Goal: Information Seeking & Learning: Find specific fact

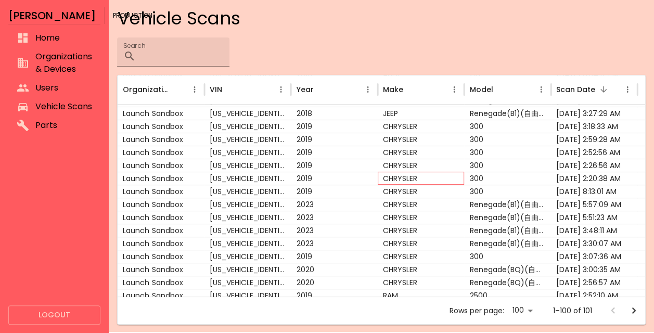
click at [396, 180] on div "CHRYSLER" at bounding box center [421, 178] width 86 height 13
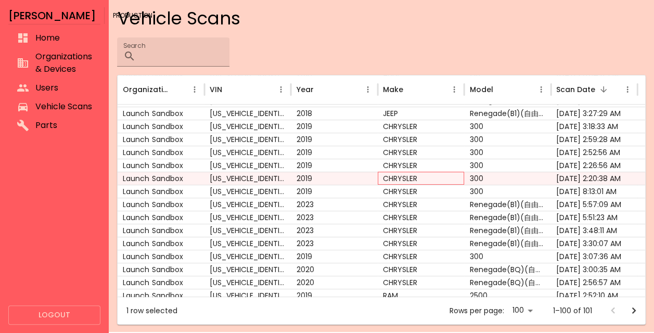
click at [405, 177] on div "CHRYSLER" at bounding box center [421, 178] width 86 height 13
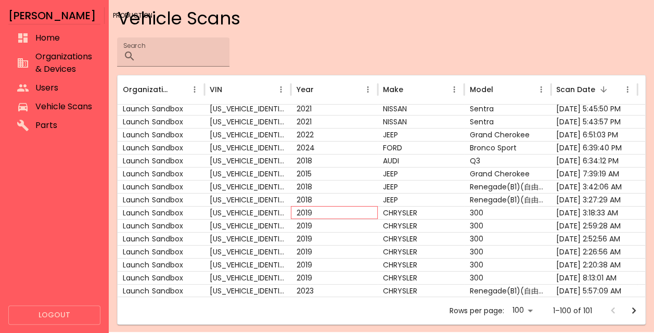
click at [335, 209] on div "2019" at bounding box center [334, 212] width 86 height 13
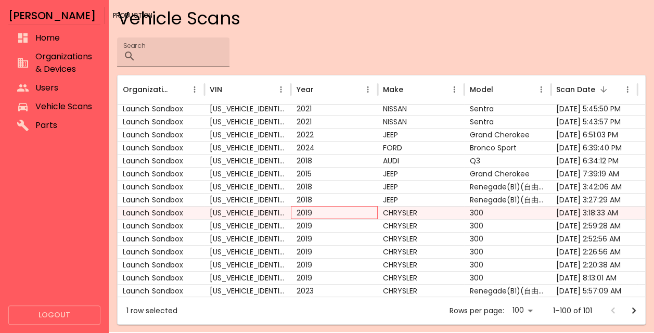
click at [335, 209] on div "2019" at bounding box center [334, 212] width 86 height 13
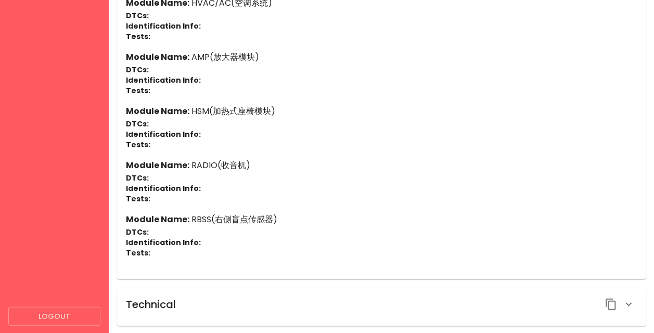
click at [290, 292] on div "Technical" at bounding box center [381, 306] width 528 height 38
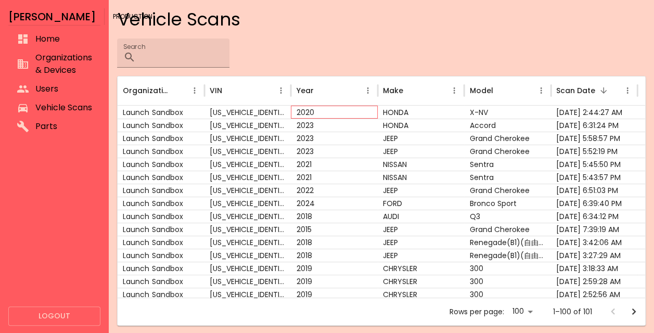
click at [352, 113] on div "2020" at bounding box center [334, 112] width 86 height 13
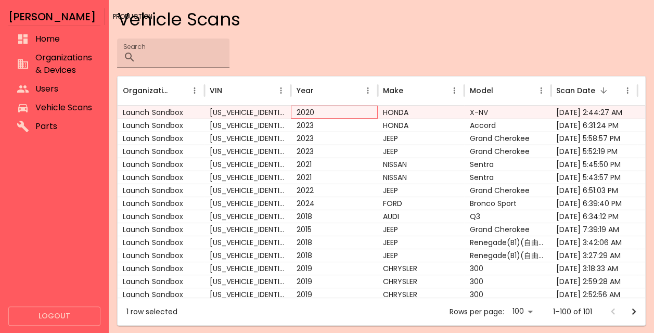
click at [304, 113] on div "2020" at bounding box center [334, 112] width 86 height 13
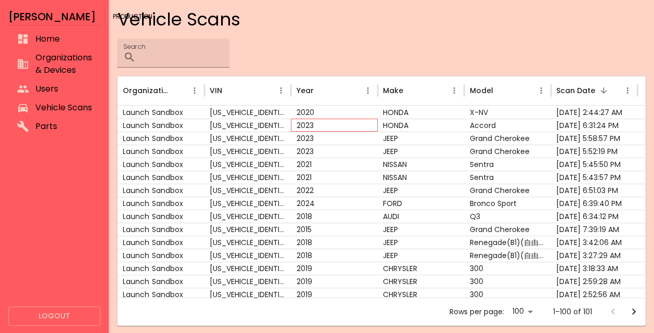
click at [294, 124] on div "2023" at bounding box center [334, 125] width 86 height 13
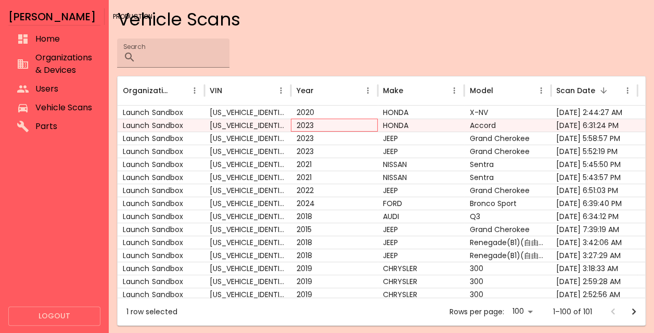
click at [306, 122] on div "2023" at bounding box center [334, 125] width 86 height 13
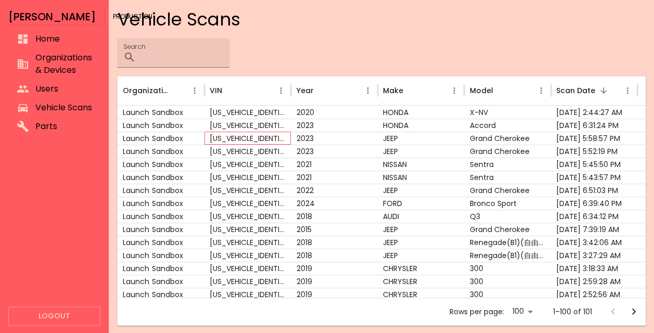
click at [232, 135] on div "1C4RJYD67P8785422" at bounding box center [247, 138] width 86 height 13
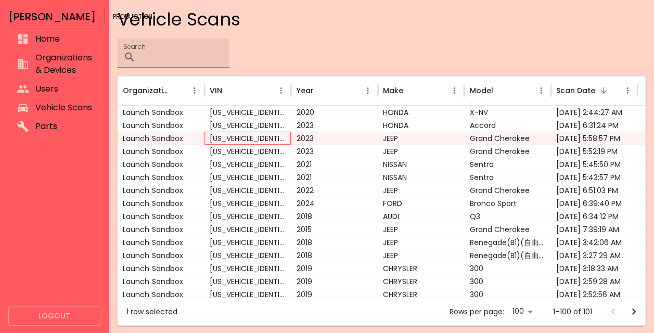
click at [232, 135] on div "1C4RJYD67P8785422" at bounding box center [247, 138] width 86 height 13
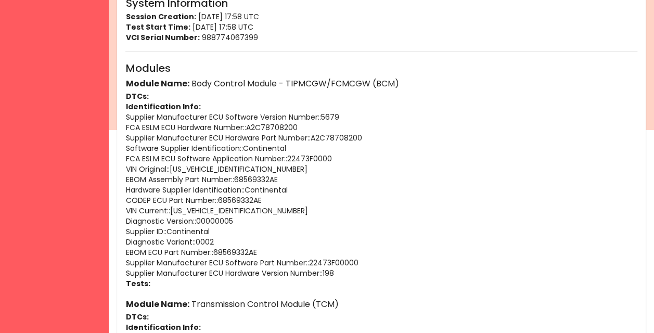
scroll to position [201, 0]
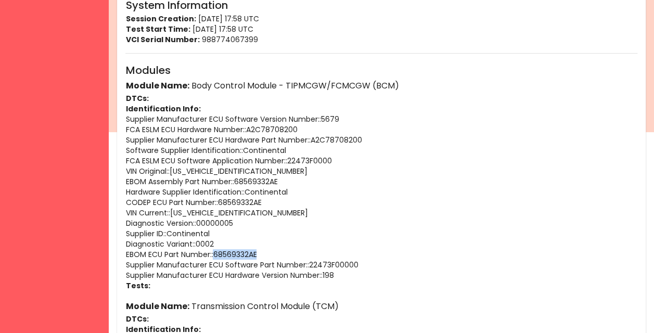
drag, startPoint x: 265, startPoint y: 252, endPoint x: 216, endPoint y: 252, distance: 48.9
click at [216, 252] on p "EBOM ECU Part Number: : 68569332AE" at bounding box center [381, 254] width 512 height 10
copy p "68569332AE"
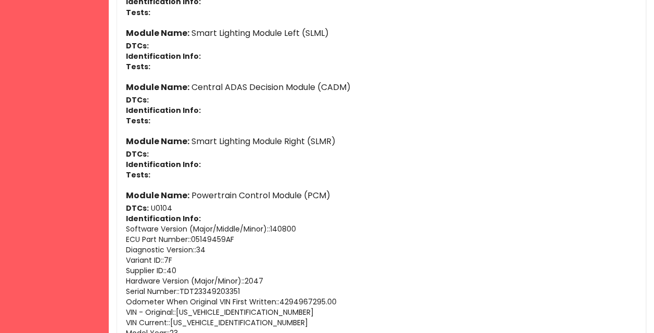
scroll to position [1594, 0]
drag, startPoint x: 192, startPoint y: 237, endPoint x: 231, endPoint y: 238, distance: 39.0
click at [231, 238] on p "ECU Part Number: : 05149459AF" at bounding box center [381, 238] width 512 height 10
drag, startPoint x: 237, startPoint y: 238, endPoint x: 194, endPoint y: 236, distance: 42.2
click at [194, 236] on p "ECU Part Number: : 05149459AF" at bounding box center [381, 238] width 512 height 10
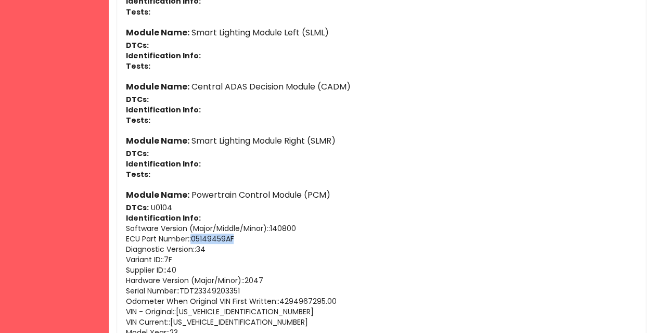
copy p "05149459AF"
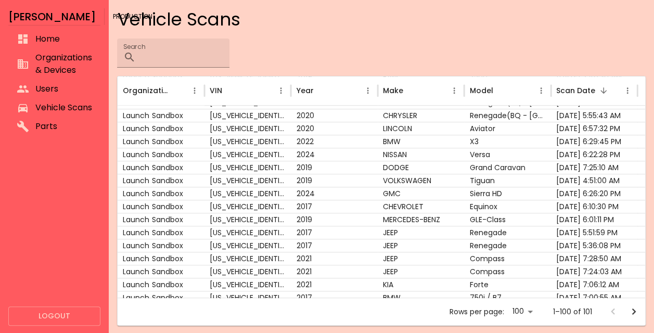
scroll to position [294, 0]
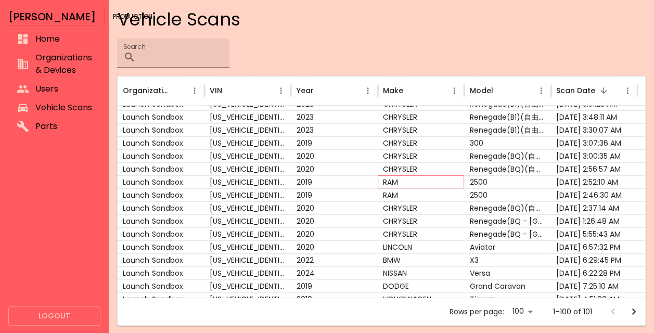
click at [383, 184] on div "RAM" at bounding box center [421, 181] width 86 height 13
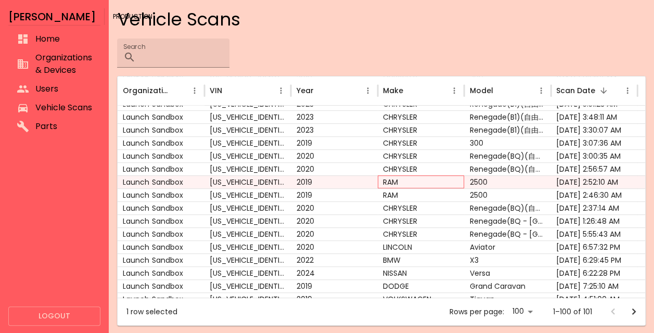
click at [383, 184] on div "RAM" at bounding box center [421, 181] width 86 height 13
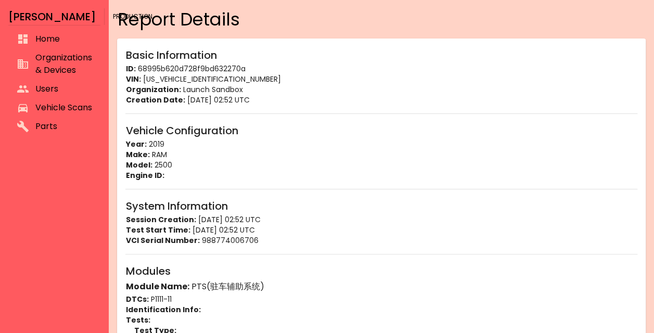
click at [63, 72] on span "Organizations & Devices" at bounding box center [63, 63] width 57 height 25
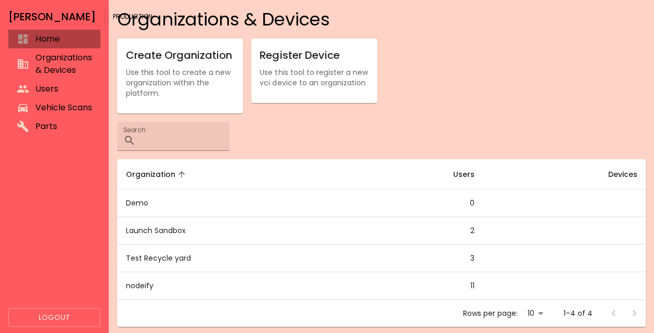
click at [68, 44] on span "Home" at bounding box center [63, 39] width 57 height 12
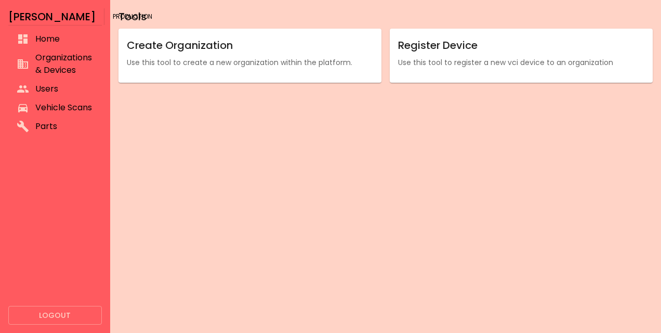
click at [55, 106] on span "Vehicle Scans" at bounding box center [64, 107] width 58 height 12
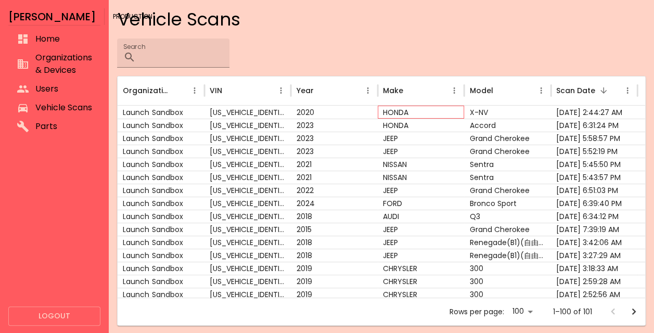
click at [403, 113] on div "HONDA" at bounding box center [421, 112] width 86 height 13
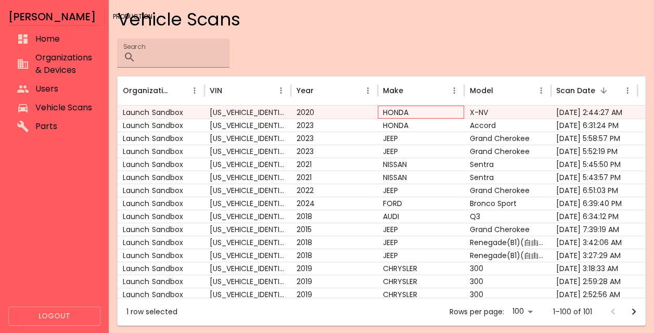
click at [403, 113] on div "HONDA" at bounding box center [421, 112] width 86 height 13
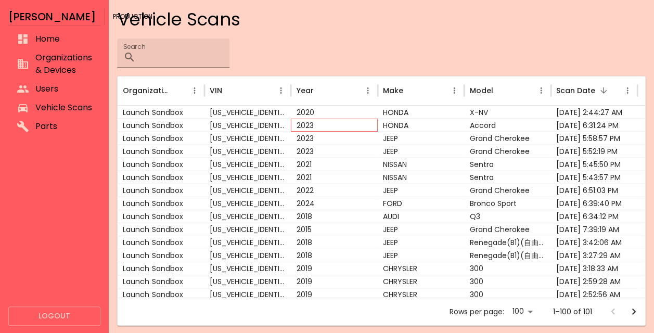
click at [296, 125] on div "2023" at bounding box center [334, 125] width 86 height 13
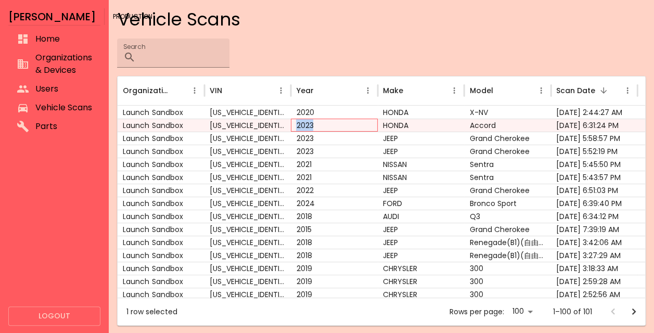
click at [296, 125] on div "2023" at bounding box center [334, 125] width 86 height 13
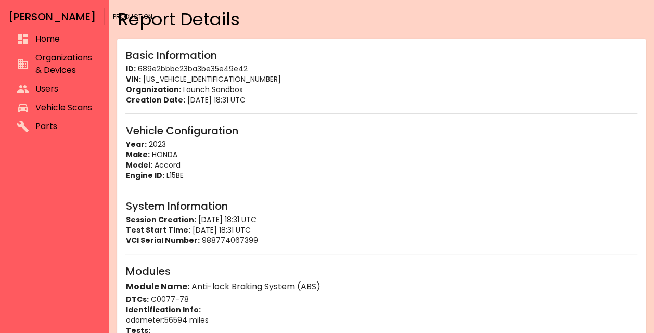
click at [52, 103] on span "Vehicle Scans" at bounding box center [63, 107] width 57 height 12
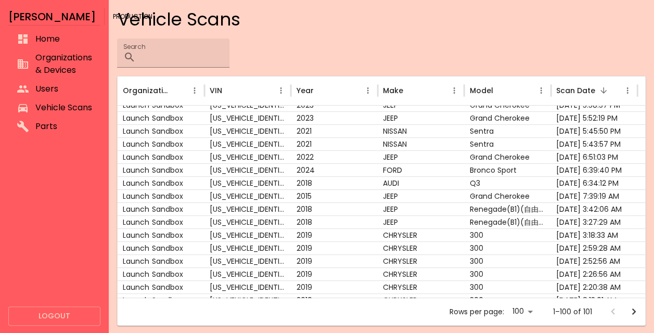
scroll to position [33, 0]
click at [390, 166] on div "FORD" at bounding box center [421, 170] width 86 height 13
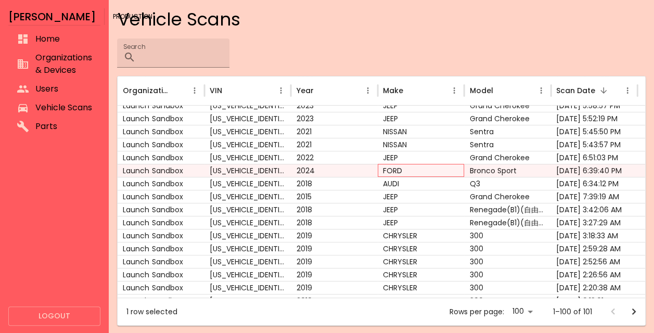
click at [390, 166] on div "FORD" at bounding box center [421, 170] width 86 height 13
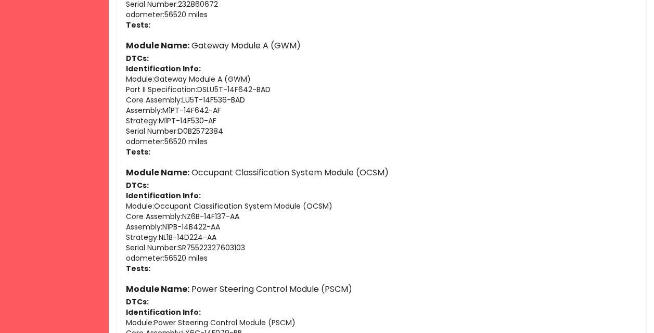
scroll to position [1712, 0]
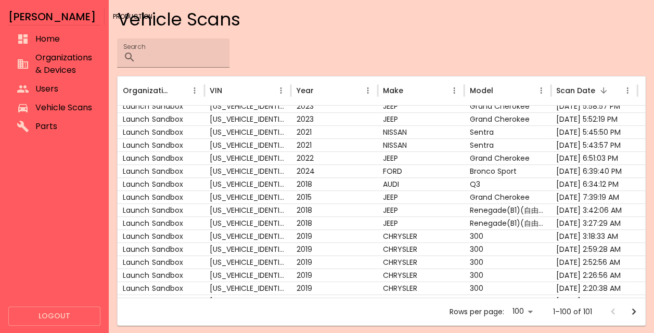
scroll to position [27, 0]
click at [293, 120] on div "2023" at bounding box center [334, 119] width 86 height 13
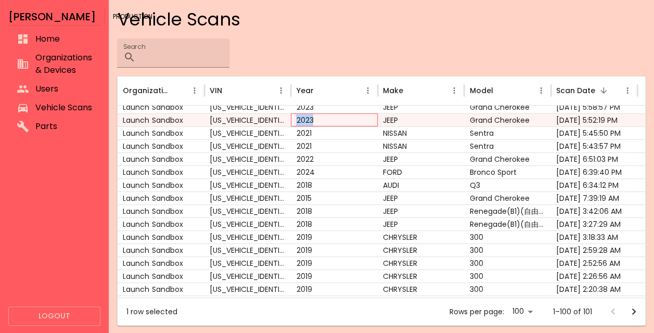
click at [293, 120] on div "2023" at bounding box center [334, 119] width 86 height 13
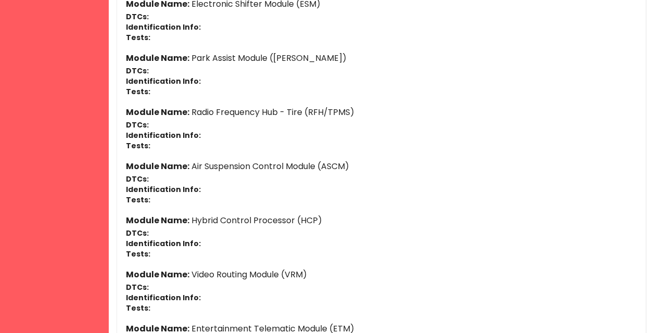
scroll to position [1392, 0]
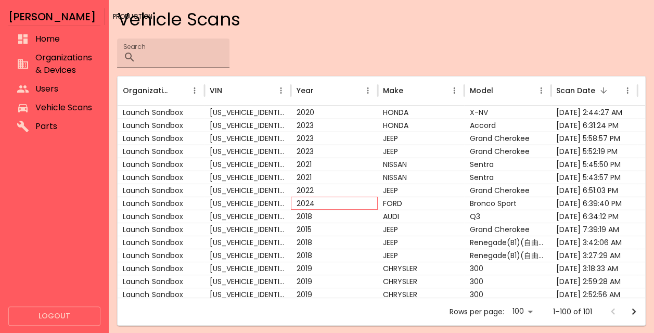
click at [362, 199] on div "2024" at bounding box center [334, 203] width 86 height 13
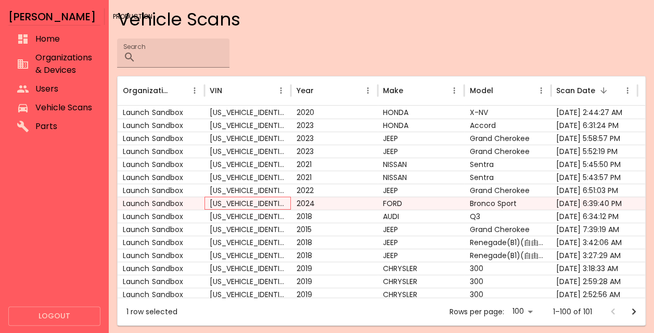
click at [220, 199] on div "3FMCR9B69RRE11415" at bounding box center [247, 203] width 86 height 13
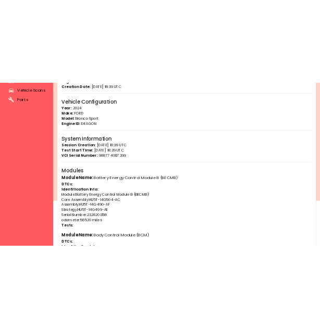
scroll to position [102, 0]
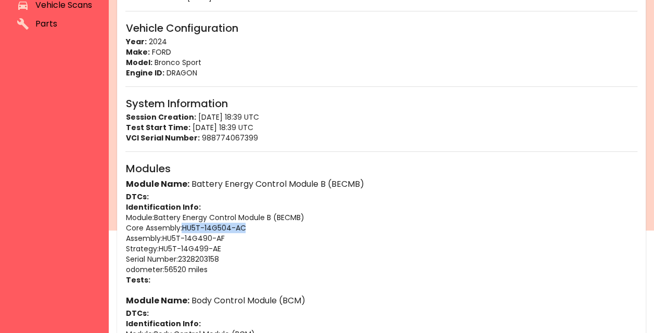
drag, startPoint x: 185, startPoint y: 227, endPoint x: 248, endPoint y: 227, distance: 62.9
click at [248, 227] on p "Core Assembly : HU5T-14G504-AC" at bounding box center [381, 228] width 512 height 10
copy p "HU5T-14G504-AC"
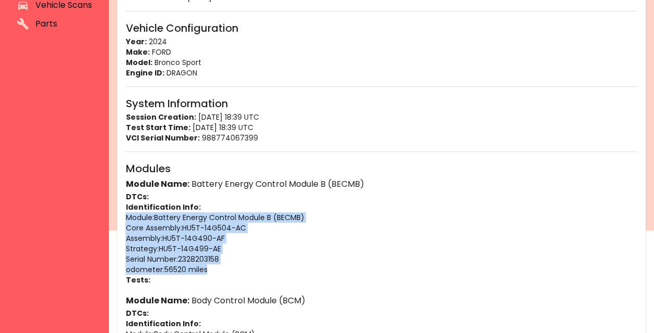
drag, startPoint x: 126, startPoint y: 216, endPoint x: 212, endPoint y: 266, distance: 98.8
click at [212, 266] on div "Module Name: Battery Energy Control Module B (BECMB) DTCs: Identification Info:…" at bounding box center [381, 231] width 512 height 108
copy div "Module : Battery Energy Control Module B (BECMB) Core Assembly : HU5T-14G504-AC…"
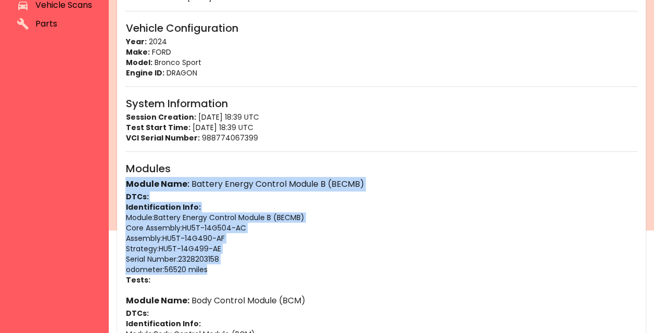
drag, startPoint x: 123, startPoint y: 181, endPoint x: 217, endPoint y: 270, distance: 130.2
copy div "Module Name: Battery Energy Control Module B (BECMB) DTCs: Identification Info:…"
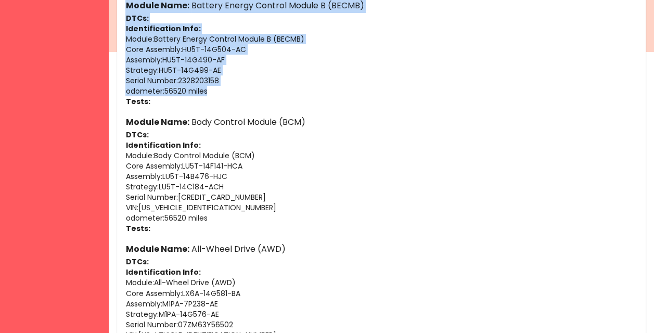
scroll to position [327, 0]
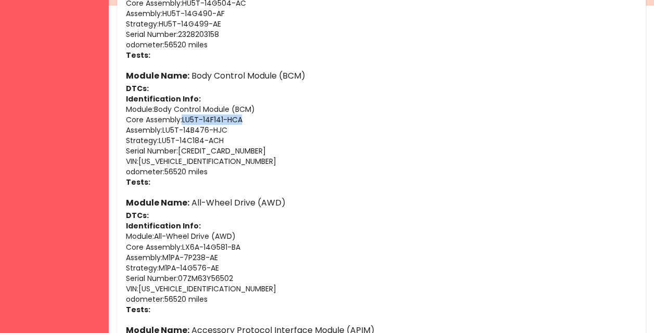
drag, startPoint x: 183, startPoint y: 120, endPoint x: 243, endPoint y: 123, distance: 60.4
click at [243, 123] on p "Core Assembly : LU5T-14F141-HCA" at bounding box center [381, 119] width 512 height 10
copy p "LU5T-14F141-HCA"
drag, startPoint x: 232, startPoint y: 126, endPoint x: 165, endPoint y: 128, distance: 66.6
click at [165, 128] on p "Assembly : LU5T-14B476-HJC" at bounding box center [381, 130] width 512 height 10
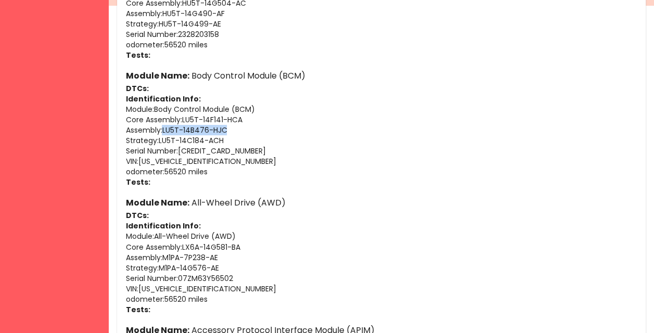
copy p "LU5T-14B476-HJC"
drag, startPoint x: 248, startPoint y: 119, endPoint x: 184, endPoint y: 119, distance: 64.5
click at [184, 119] on p "Core Assembly : LU5T-14F141-HCA" at bounding box center [381, 119] width 512 height 10
copy p "LU5T-14F141-HCA"
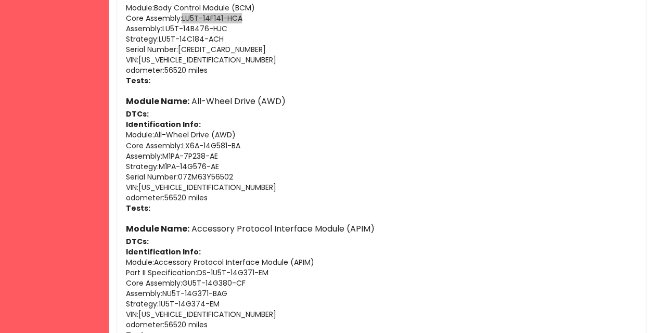
scroll to position [429, 0]
drag, startPoint x: 166, startPoint y: 154, endPoint x: 218, endPoint y: 156, distance: 52.0
click at [218, 156] on p "Assembly : M1PA-7P238-AE" at bounding box center [381, 155] width 512 height 10
copy p "M1PA-7P238-AE"
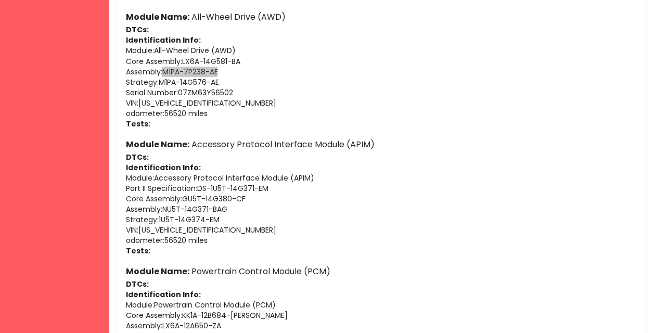
scroll to position [514, 0]
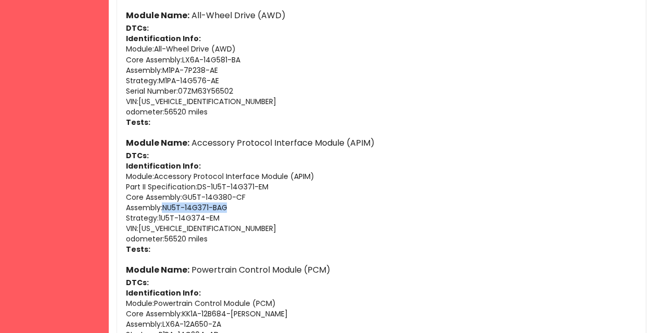
drag, startPoint x: 166, startPoint y: 206, endPoint x: 226, endPoint y: 207, distance: 59.8
click at [226, 207] on p "Assembly : NU5T-14G371-BAG" at bounding box center [381, 207] width 512 height 10
copy p "NU5T-14G371-BAG"
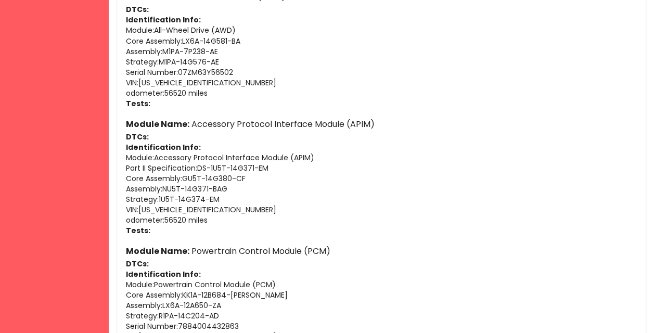
click at [236, 227] on p "Tests:" at bounding box center [381, 230] width 512 height 10
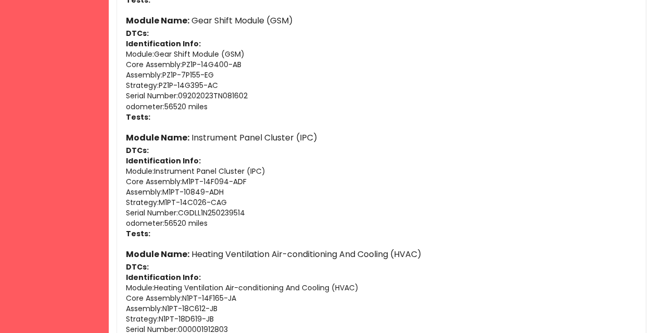
scroll to position [1271, 0]
drag, startPoint x: 226, startPoint y: 189, endPoint x: 163, endPoint y: 188, distance: 62.4
click at [163, 188] on p "Assembly : M1PT-10849-ADH" at bounding box center [381, 191] width 512 height 10
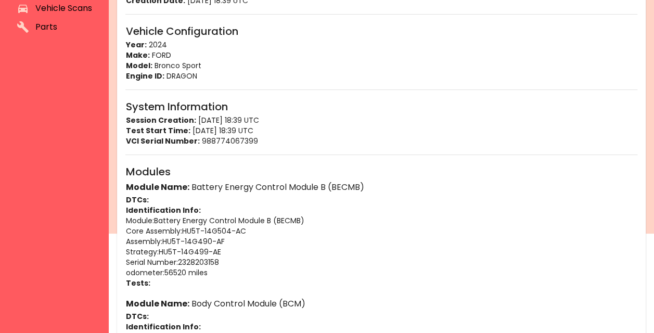
scroll to position [0, 0]
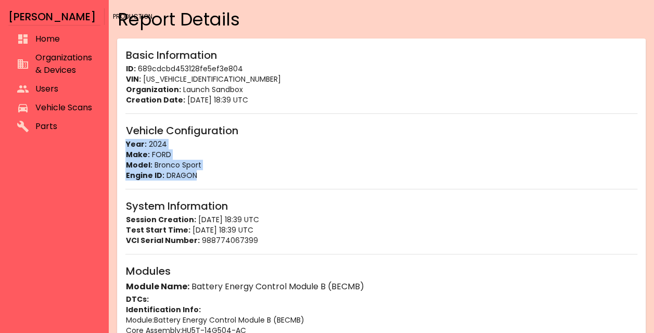
drag, startPoint x: 127, startPoint y: 140, endPoint x: 216, endPoint y: 171, distance: 94.6
click at [216, 171] on div "Vehicle Configuration Year: 2024 Make: FORD Model: Bronco Sport Engine ID: DRAG…" at bounding box center [381, 151] width 512 height 58
click at [47, 114] on span "Vehicle Scans" at bounding box center [63, 107] width 57 height 12
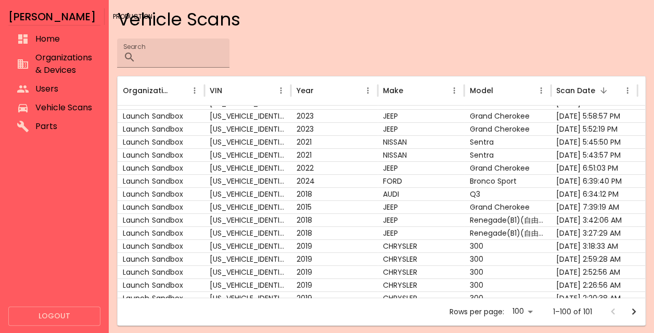
scroll to position [20, 0]
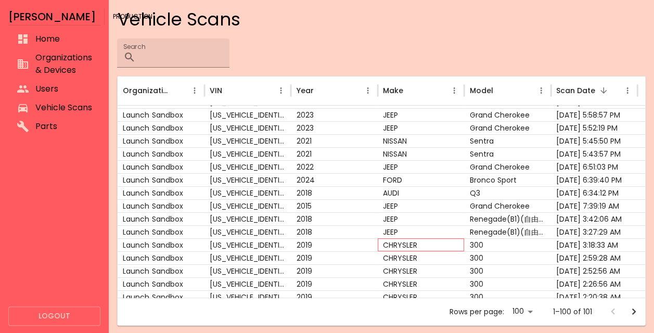
click at [398, 240] on div "CHRYSLER" at bounding box center [421, 244] width 86 height 13
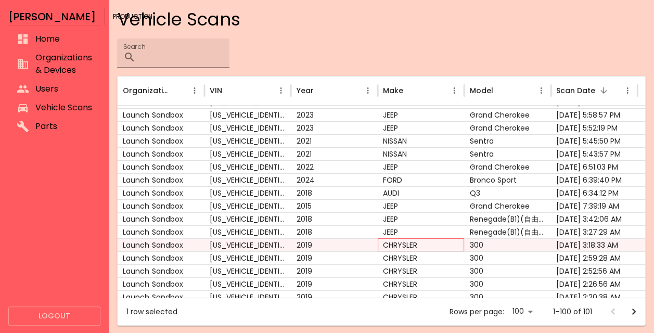
click at [398, 240] on div "CHRYSLER" at bounding box center [421, 244] width 86 height 13
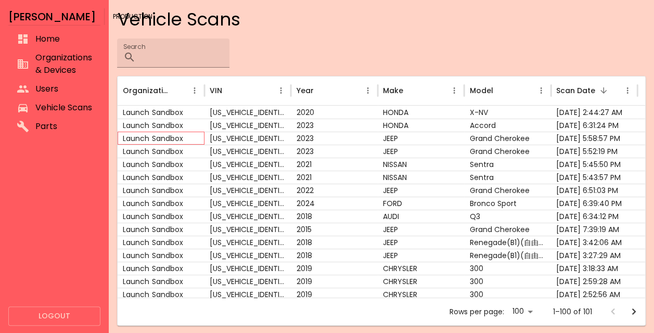
click at [163, 137] on div "Launch Sandbox" at bounding box center [161, 138] width 86 height 13
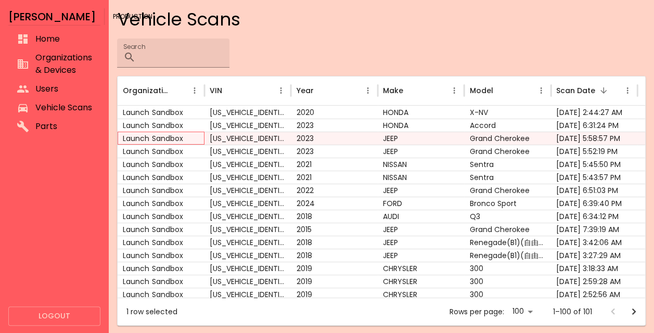
click at [163, 137] on div "Launch Sandbox" at bounding box center [161, 138] width 86 height 13
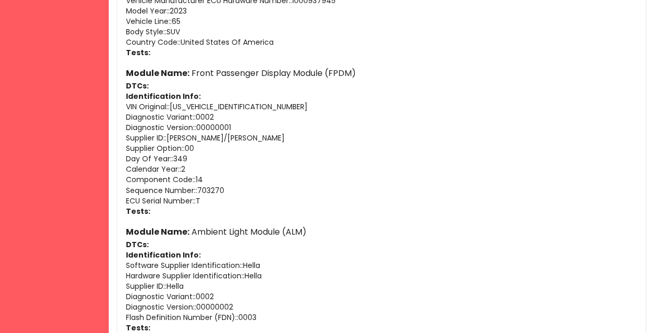
scroll to position [4636, 0]
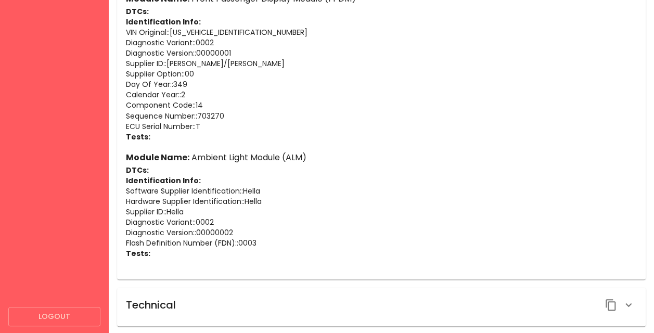
click at [181, 291] on div "Technical" at bounding box center [381, 307] width 528 height 38
click at [178, 297] on div "Technical" at bounding box center [381, 305] width 512 height 18
click at [627, 303] on icon "button" at bounding box center [628, 305] width 6 height 4
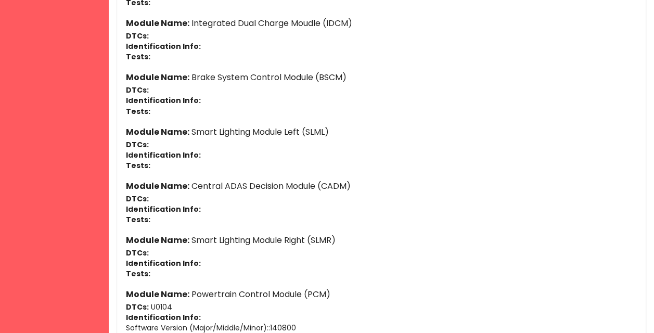
scroll to position [1490, 0]
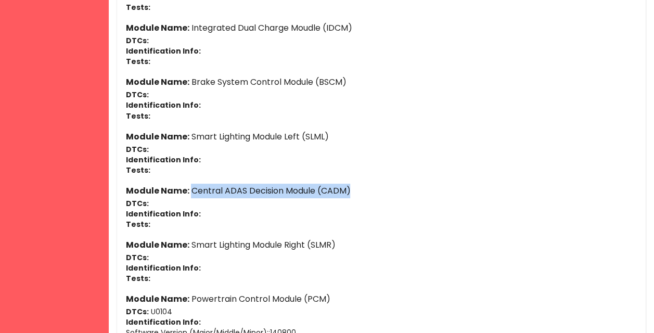
drag, startPoint x: 355, startPoint y: 190, endPoint x: 190, endPoint y: 185, distance: 164.4
click at [190, 185] on h6 "Module Name: Central ADAS Decision Module (CADM)" at bounding box center [381, 191] width 512 height 15
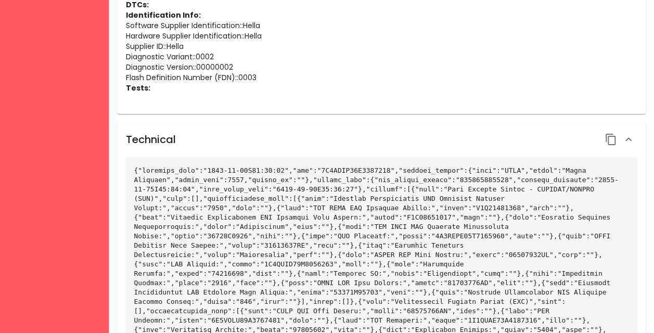
scroll to position [4868, 0]
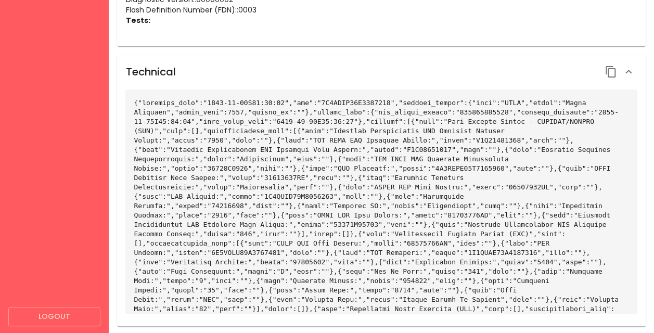
click at [602, 72] on div at bounding box center [619, 72] width 35 height 18
click at [605, 71] on icon "button" at bounding box center [610, 71] width 10 height 11
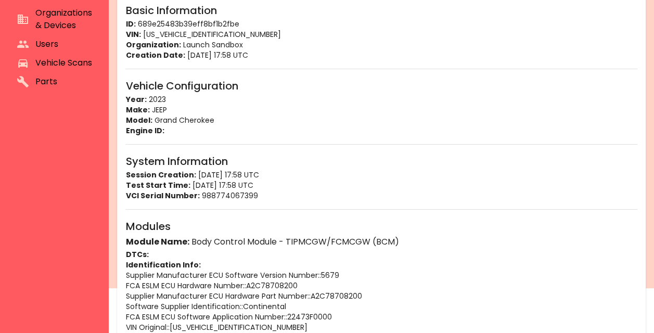
scroll to position [0, 0]
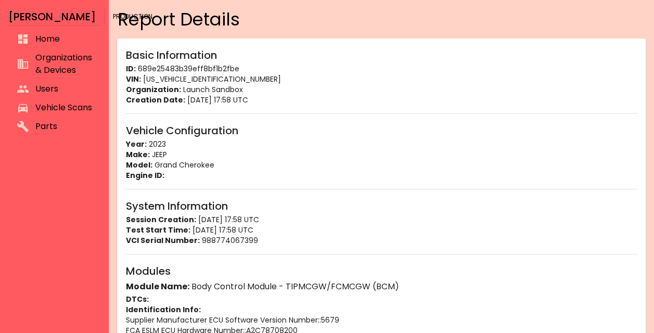
click at [49, 107] on span "Vehicle Scans" at bounding box center [63, 107] width 57 height 12
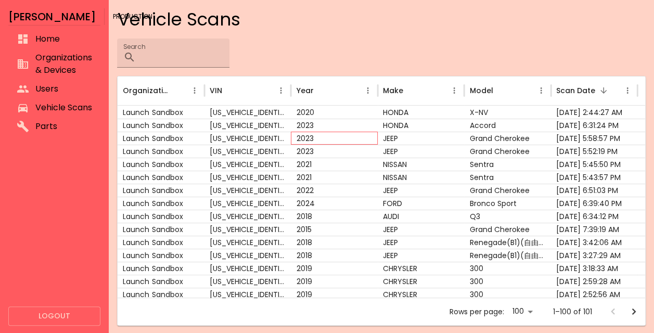
click at [357, 138] on div "2023" at bounding box center [334, 138] width 86 height 13
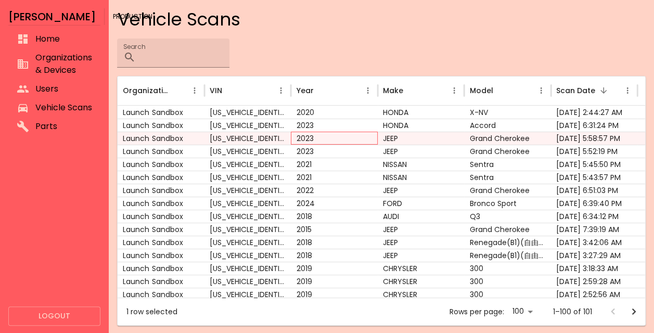
click at [363, 137] on div "2023" at bounding box center [334, 138] width 86 height 13
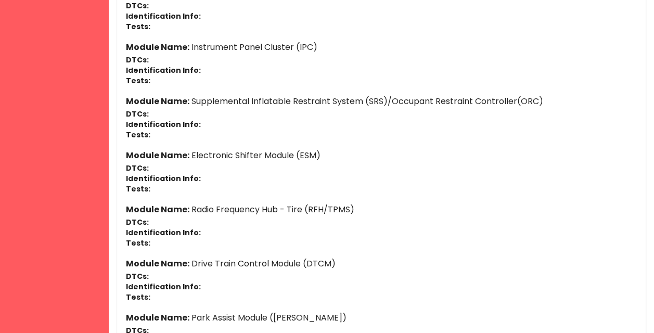
scroll to position [715, 0]
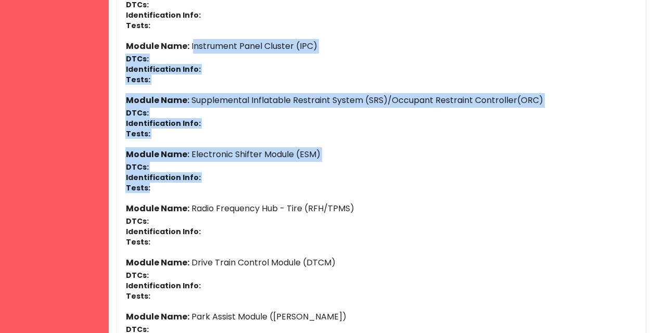
drag, startPoint x: 190, startPoint y: 42, endPoint x: 280, endPoint y: 187, distance: 170.9
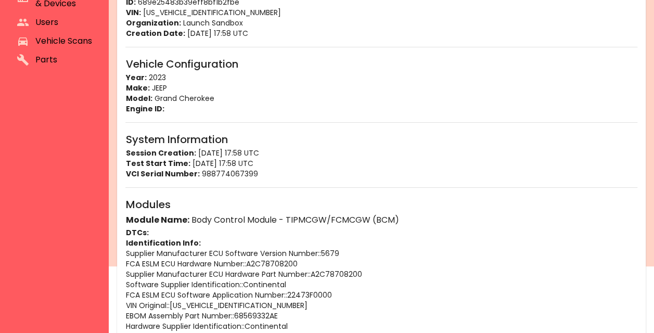
scroll to position [0, 0]
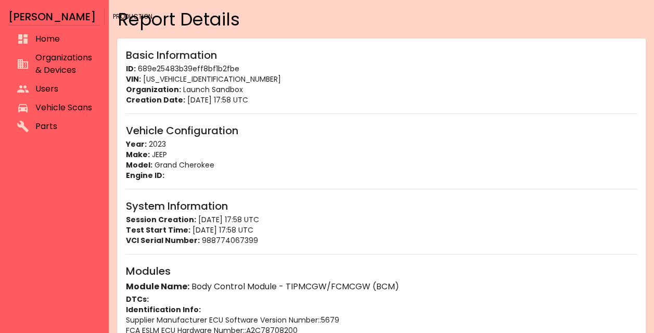
click at [45, 113] on span "Vehicle Scans" at bounding box center [63, 107] width 57 height 12
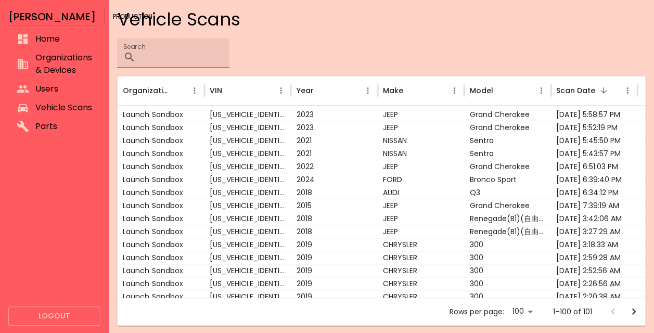
scroll to position [21, 0]
click at [392, 179] on div "FORD" at bounding box center [421, 178] width 86 height 13
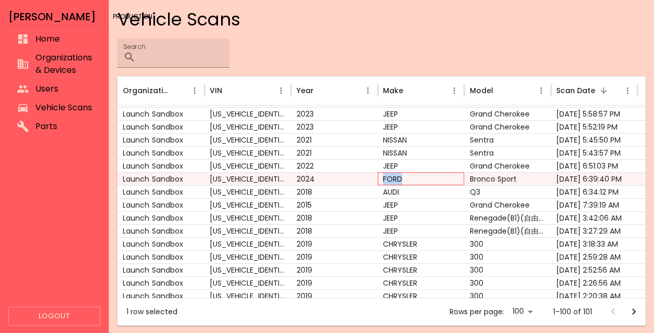
click at [392, 179] on div "FORD" at bounding box center [421, 178] width 86 height 13
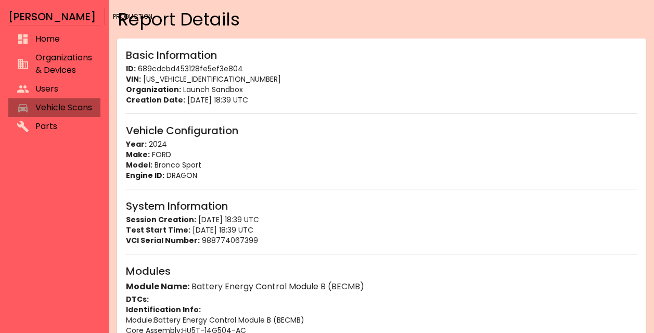
click at [62, 112] on span "Vehicle Scans" at bounding box center [63, 107] width 57 height 12
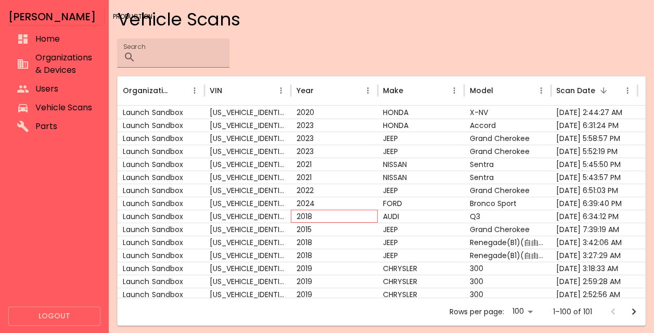
click at [359, 213] on div "2018" at bounding box center [334, 216] width 86 height 13
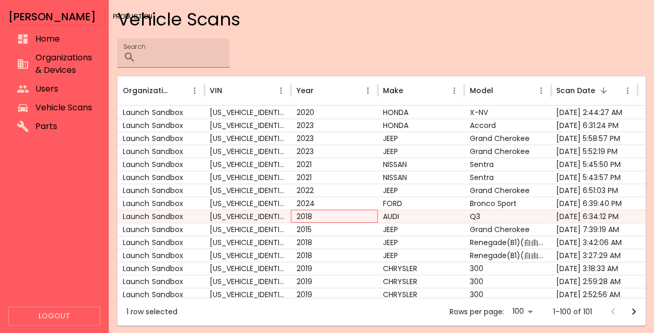
click at [359, 213] on div "2018" at bounding box center [334, 216] width 86 height 13
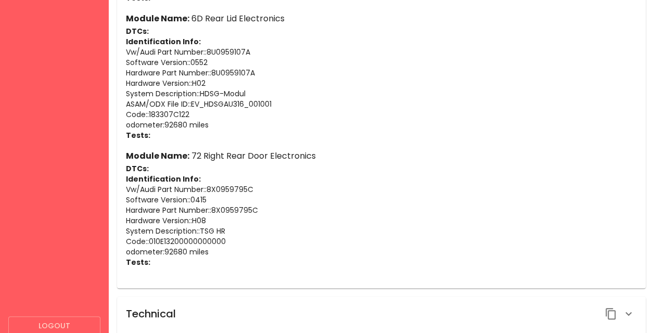
scroll to position [3303, 0]
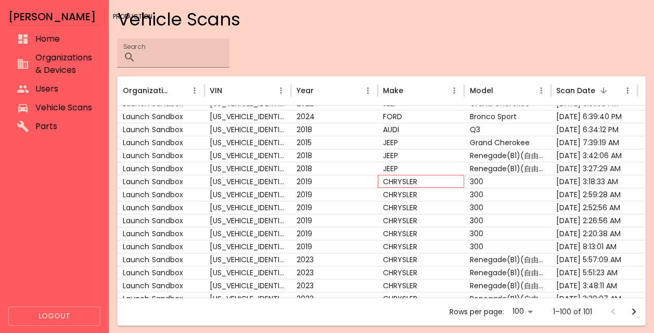
click at [399, 178] on div "CHRYSLER" at bounding box center [421, 181] width 86 height 13
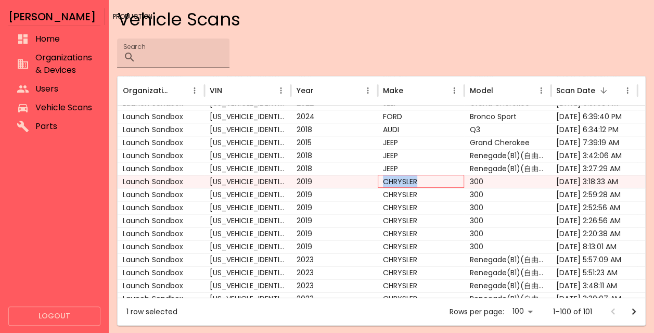
click at [399, 178] on div "CHRYSLER" at bounding box center [421, 181] width 86 height 13
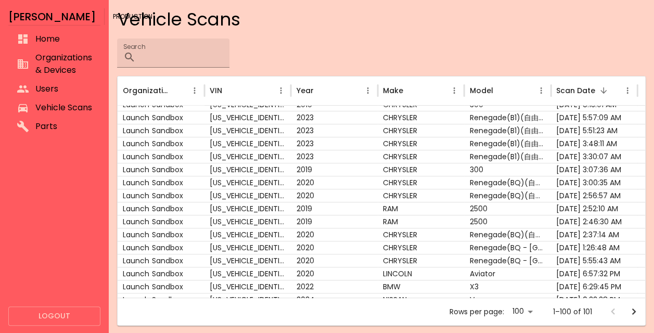
scroll to position [203, 0]
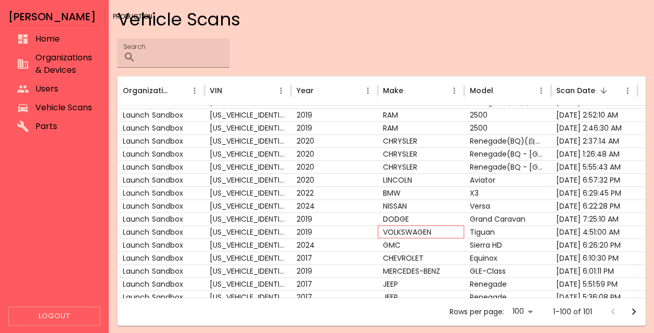
click at [387, 230] on div "VOLKSWAGEN" at bounding box center [421, 231] width 86 height 13
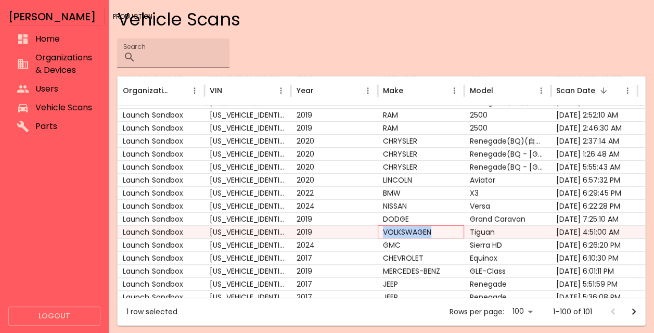
click at [387, 230] on div "VOLKSWAGEN" at bounding box center [421, 231] width 86 height 13
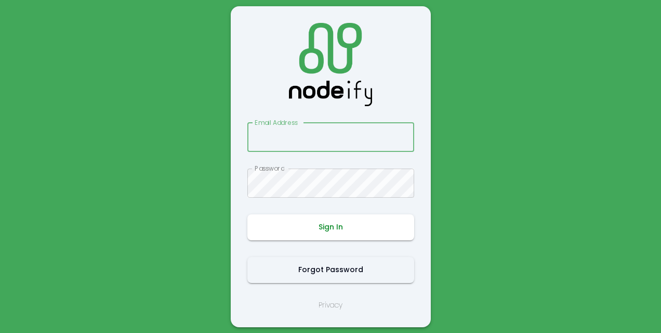
type input "**********"
click at [335, 215] on button "Sign In" at bounding box center [331, 227] width 167 height 26
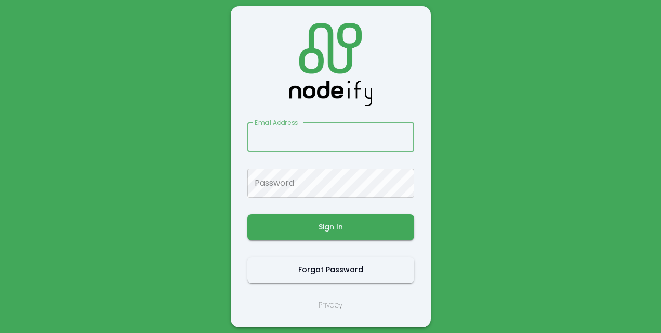
type input "**********"
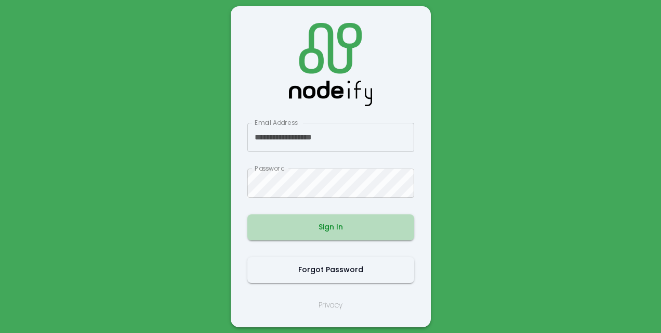
click at [332, 226] on button "Sign In" at bounding box center [331, 227] width 167 height 26
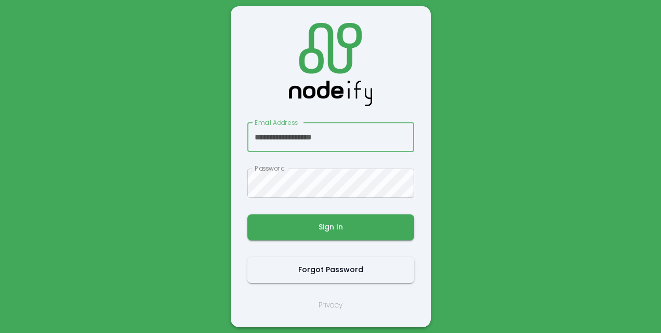
click at [248, 214] on button "Sign In" at bounding box center [331, 227] width 167 height 26
type input "**********"
click at [248, 214] on button "Sign In" at bounding box center [331, 227] width 167 height 26
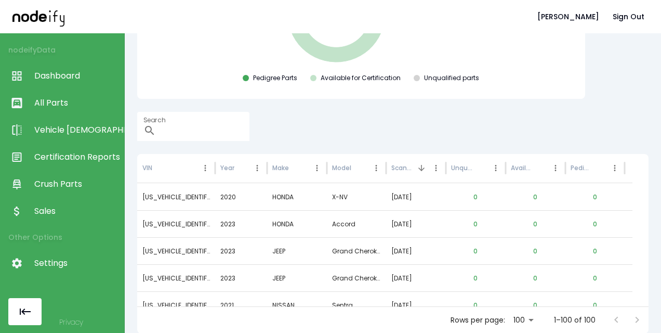
click at [98, 152] on span "Certification Reports" at bounding box center [76, 157] width 85 height 12
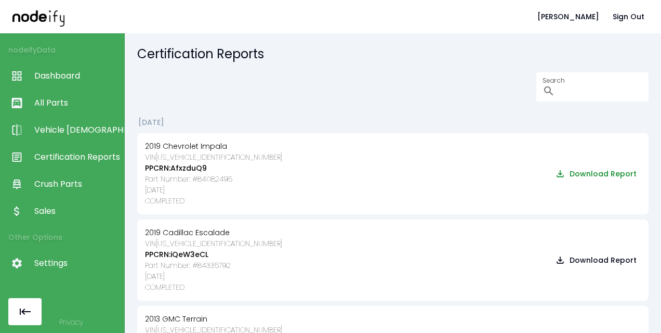
click at [570, 176] on button "Download Report" at bounding box center [597, 173] width 88 height 19
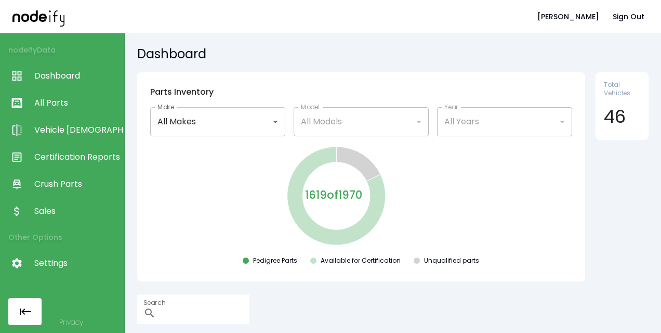
click at [70, 111] on link "All Parts" at bounding box center [62, 102] width 124 height 27
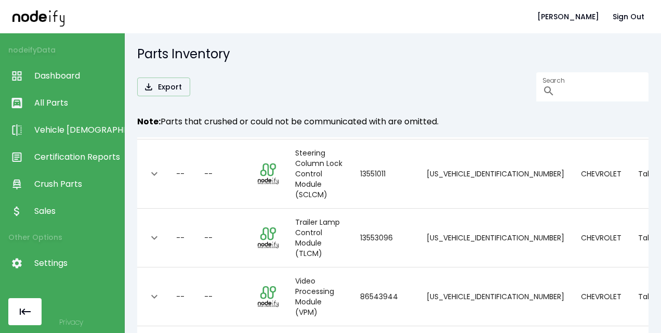
scroll to position [32, 0]
click at [157, 171] on icon "expand row" at bounding box center [154, 173] width 12 height 12
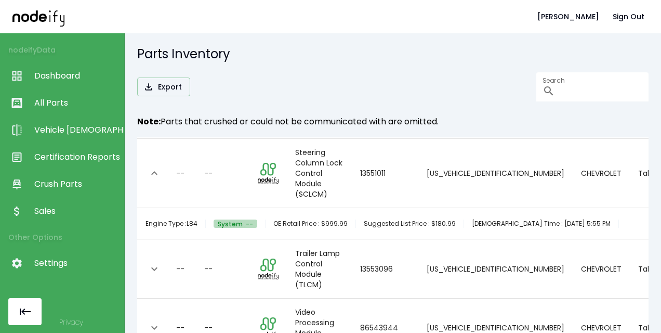
click at [245, 225] on button "System : --" at bounding box center [236, 223] width 44 height 8
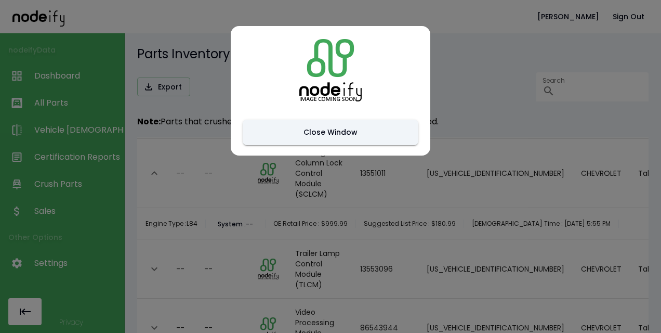
click at [314, 118] on div "Close Window" at bounding box center [331, 90] width 200 height 129
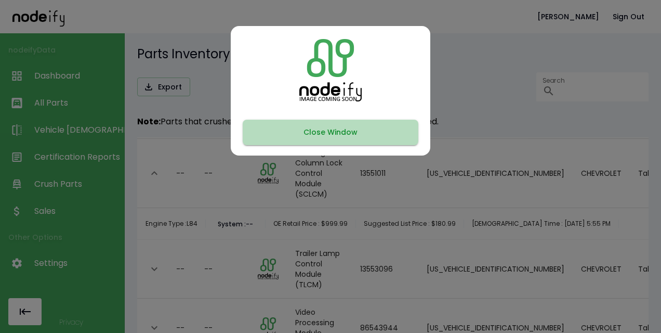
click at [307, 129] on button "Close Window" at bounding box center [331, 132] width 176 height 25
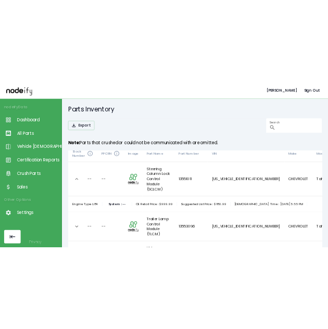
scroll to position [0, 0]
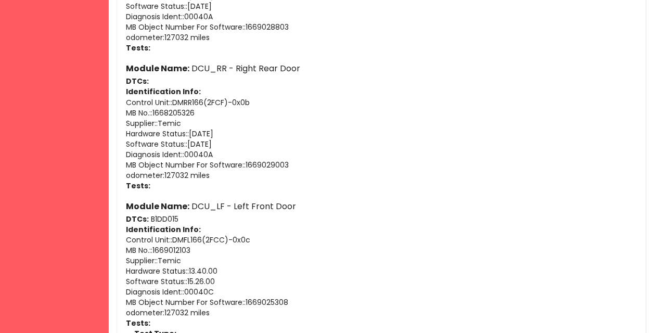
scroll to position [5189, 0]
